Goal: Find specific page/section: Find specific page/section

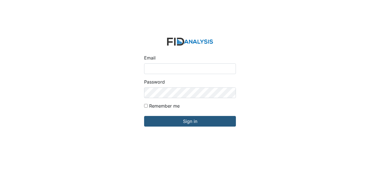
click at [169, 67] on input "Email" at bounding box center [190, 69] width 92 height 11
type input "[EMAIL_ADDRESS][DOMAIN_NAME]"
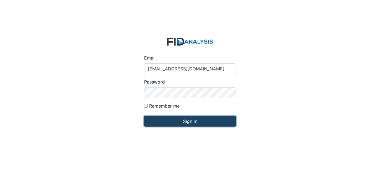
click at [197, 121] on input "Sign in" at bounding box center [190, 121] width 92 height 11
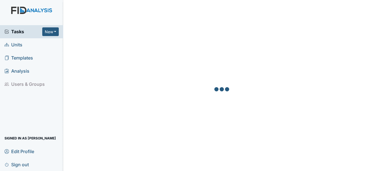
click at [17, 43] on span "Units" at bounding box center [13, 45] width 18 height 9
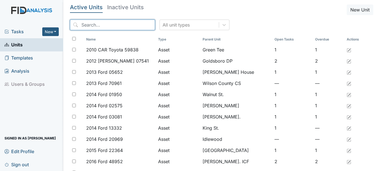
click at [115, 25] on input "search" at bounding box center [112, 25] width 85 height 11
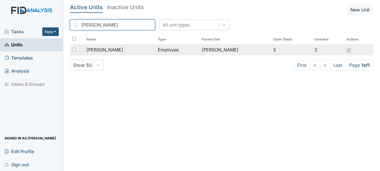
type input "shelly"
click at [109, 48] on span "[PERSON_NAME]" at bounding box center [104, 49] width 37 height 7
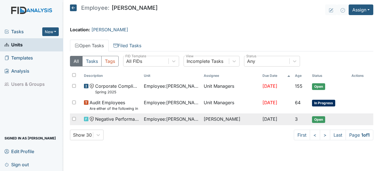
click at [317, 119] on span "Open" at bounding box center [318, 119] width 13 height 7
